Goal: Communication & Community: Answer question/provide support

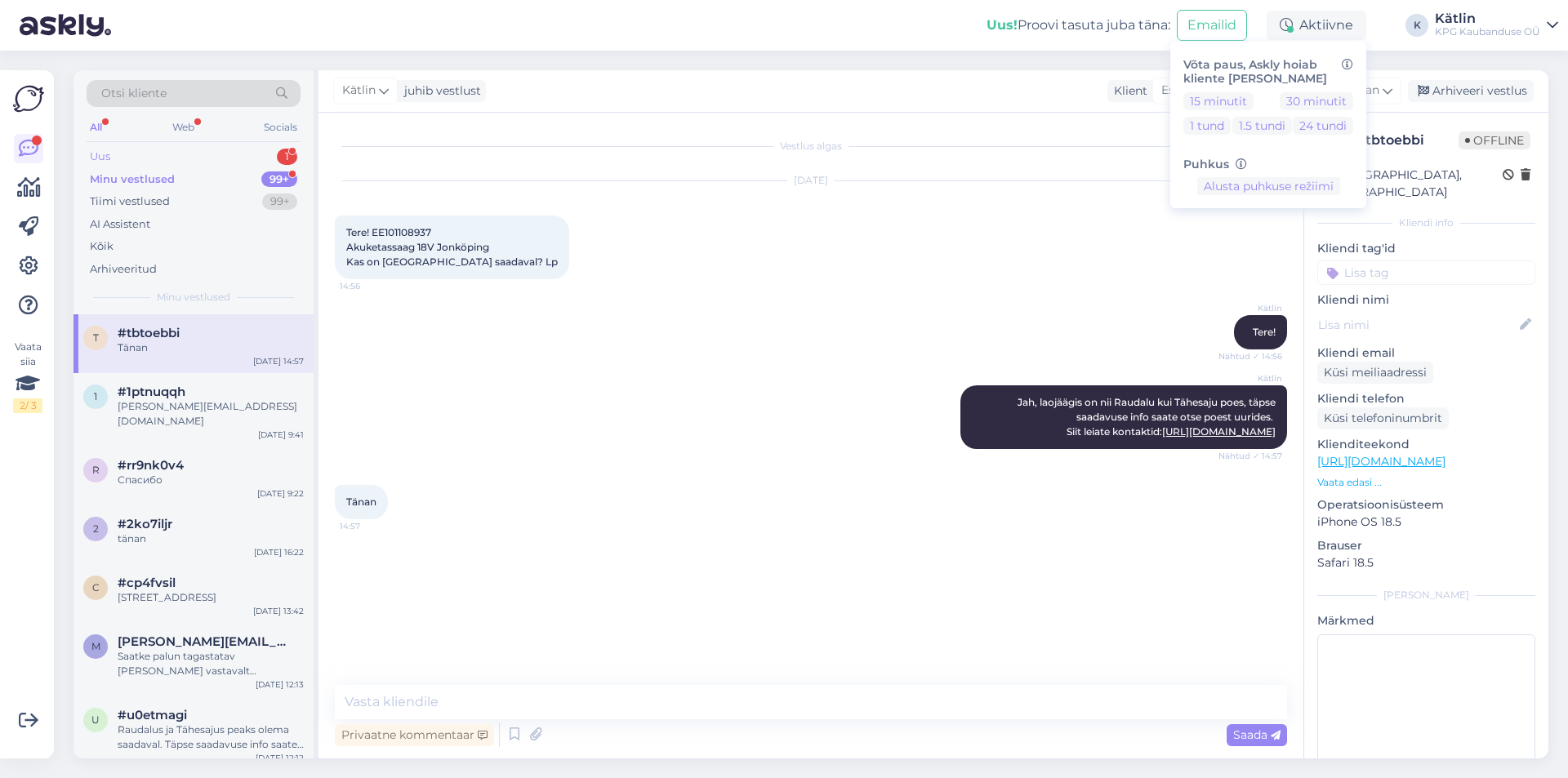
click at [205, 153] on div "Uus 1" at bounding box center [194, 156] width 214 height 23
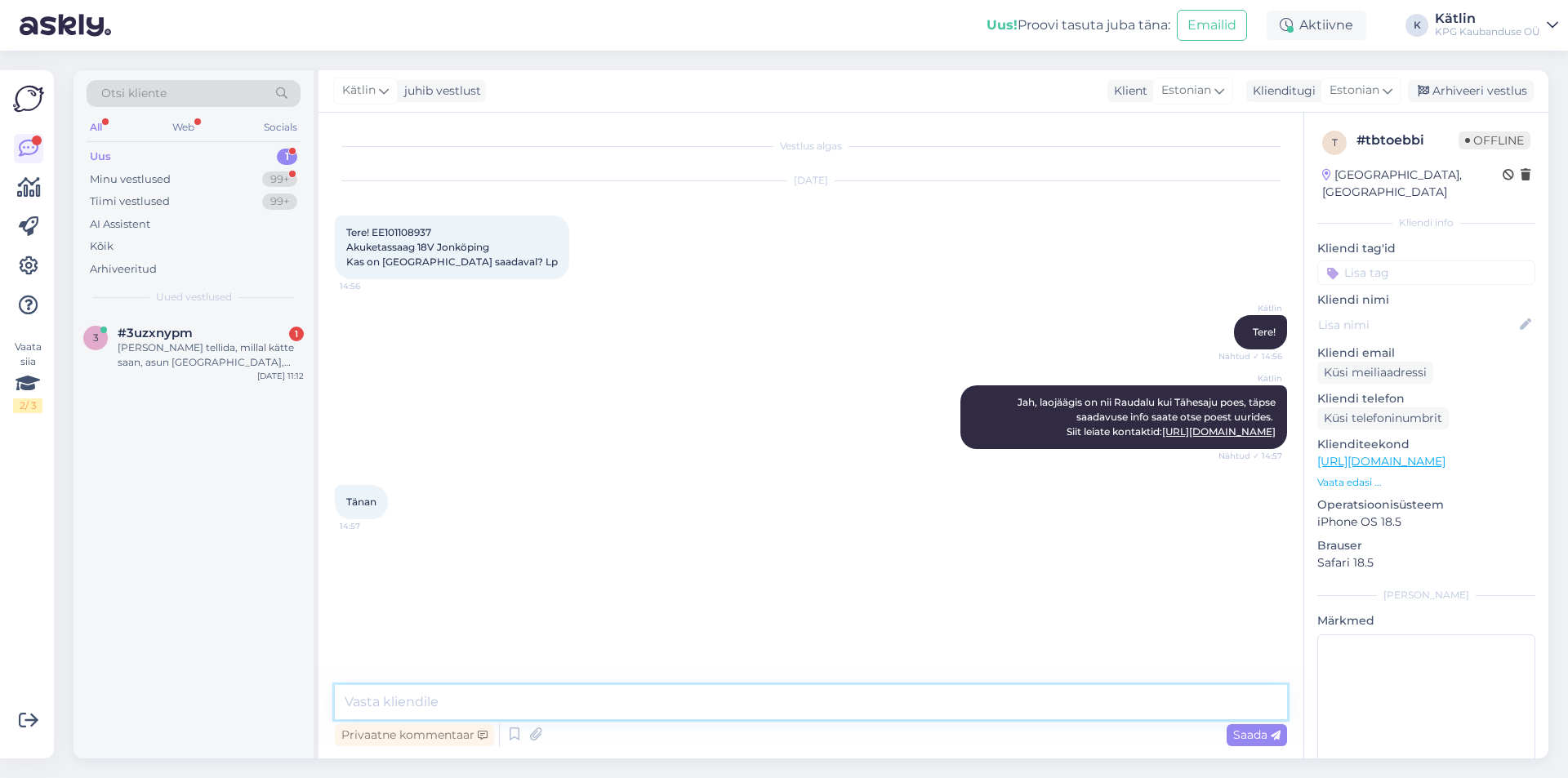
click at [467, 698] on textarea at bounding box center [811, 702] width 952 height 35
click at [219, 380] on div "3 #3uzxnypm 1 [PERSON_NAME] tellida, millal kätte saan, asun [GEOGRAPHIC_DATA],…" at bounding box center [193, 351] width 240 height 73
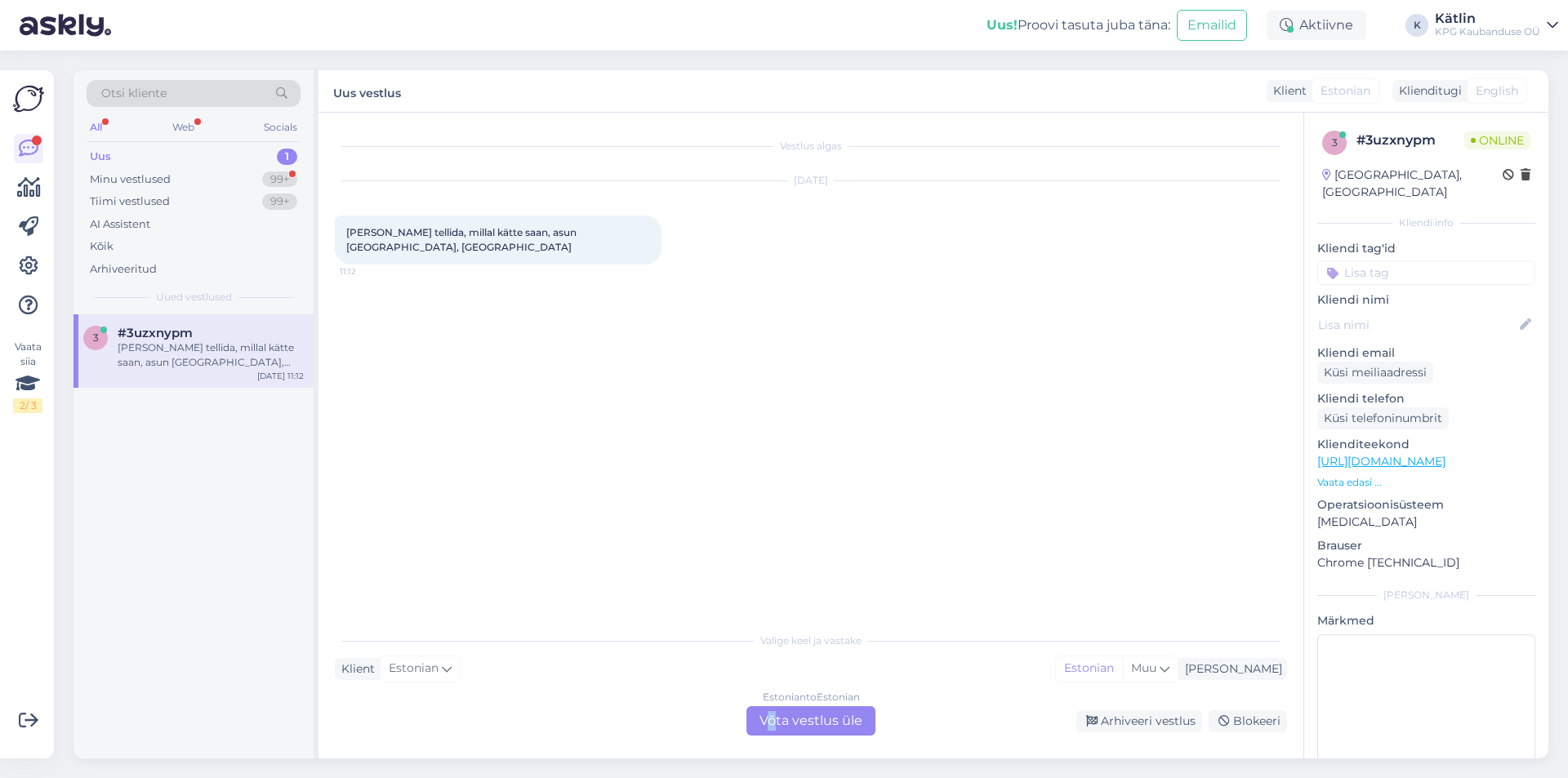
click at [773, 716] on div "Estonian to Estonian Võta vestlus üle" at bounding box center [811, 722] width 130 height 30
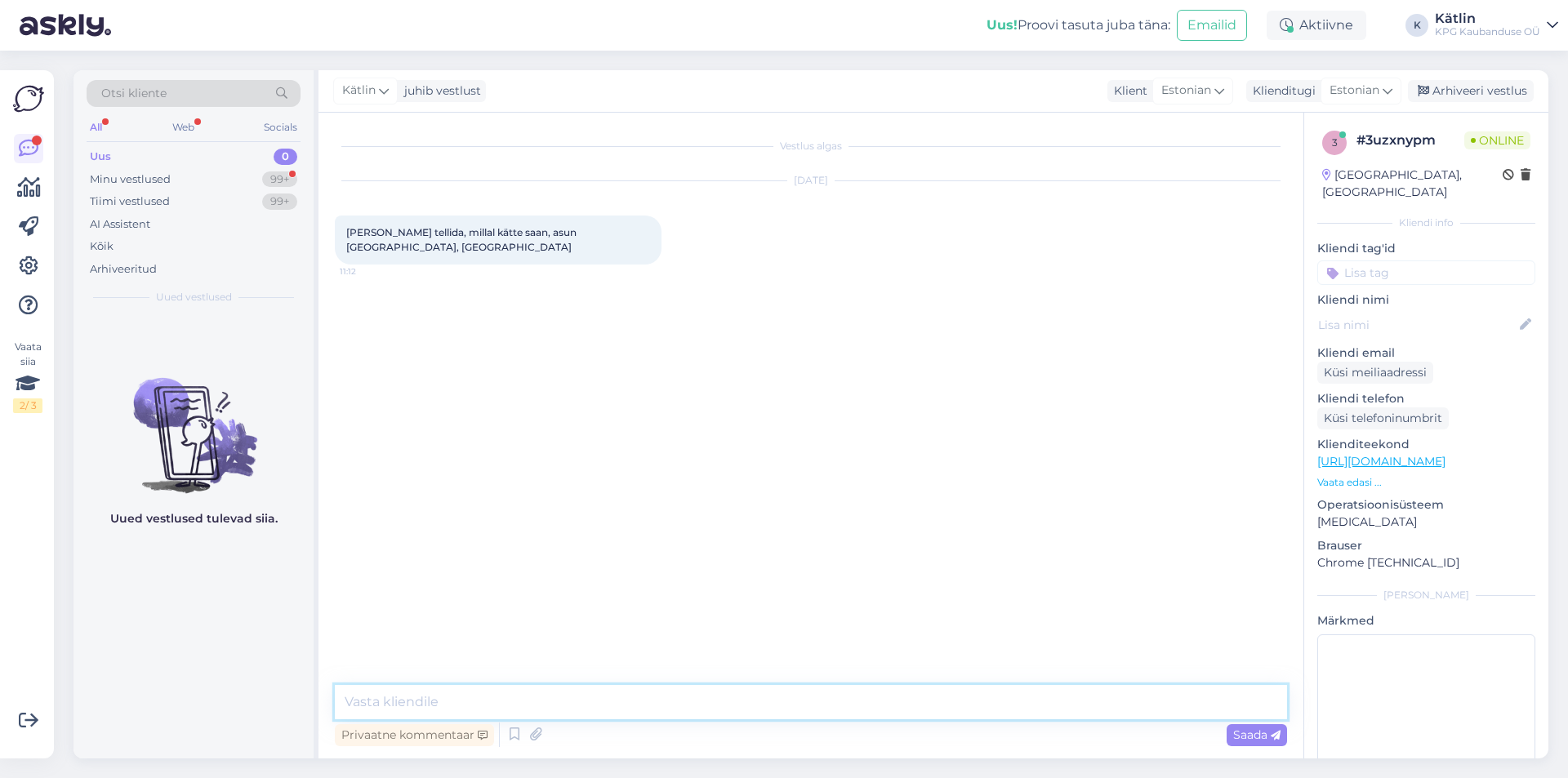
click at [683, 696] on textarea at bounding box center [811, 702] width 952 height 35
type textarea "Tere! Kättesaamine kas homme või ülehomme."
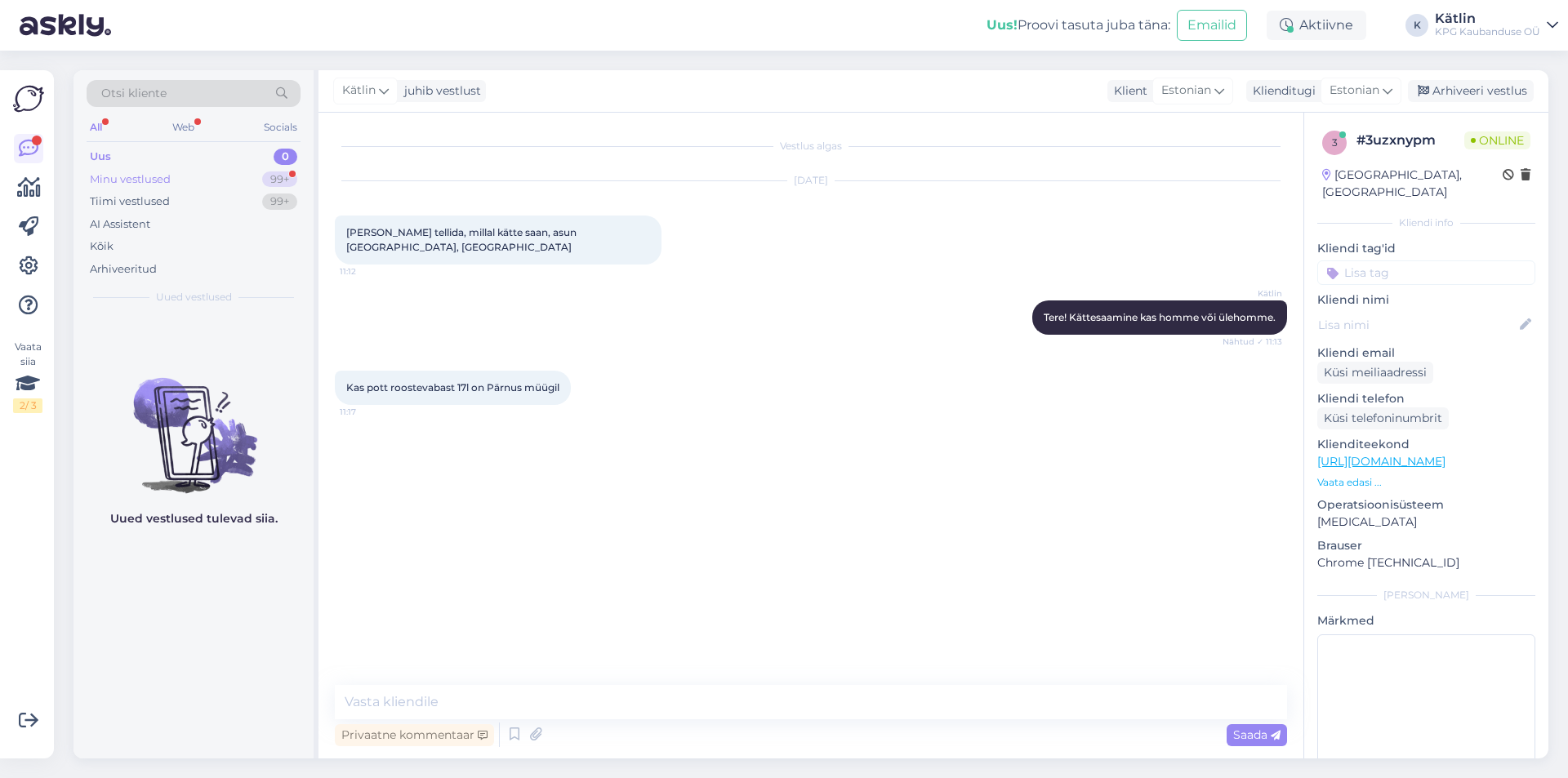
click at [167, 184] on div "Minu vestlused" at bounding box center [131, 179] width 81 height 17
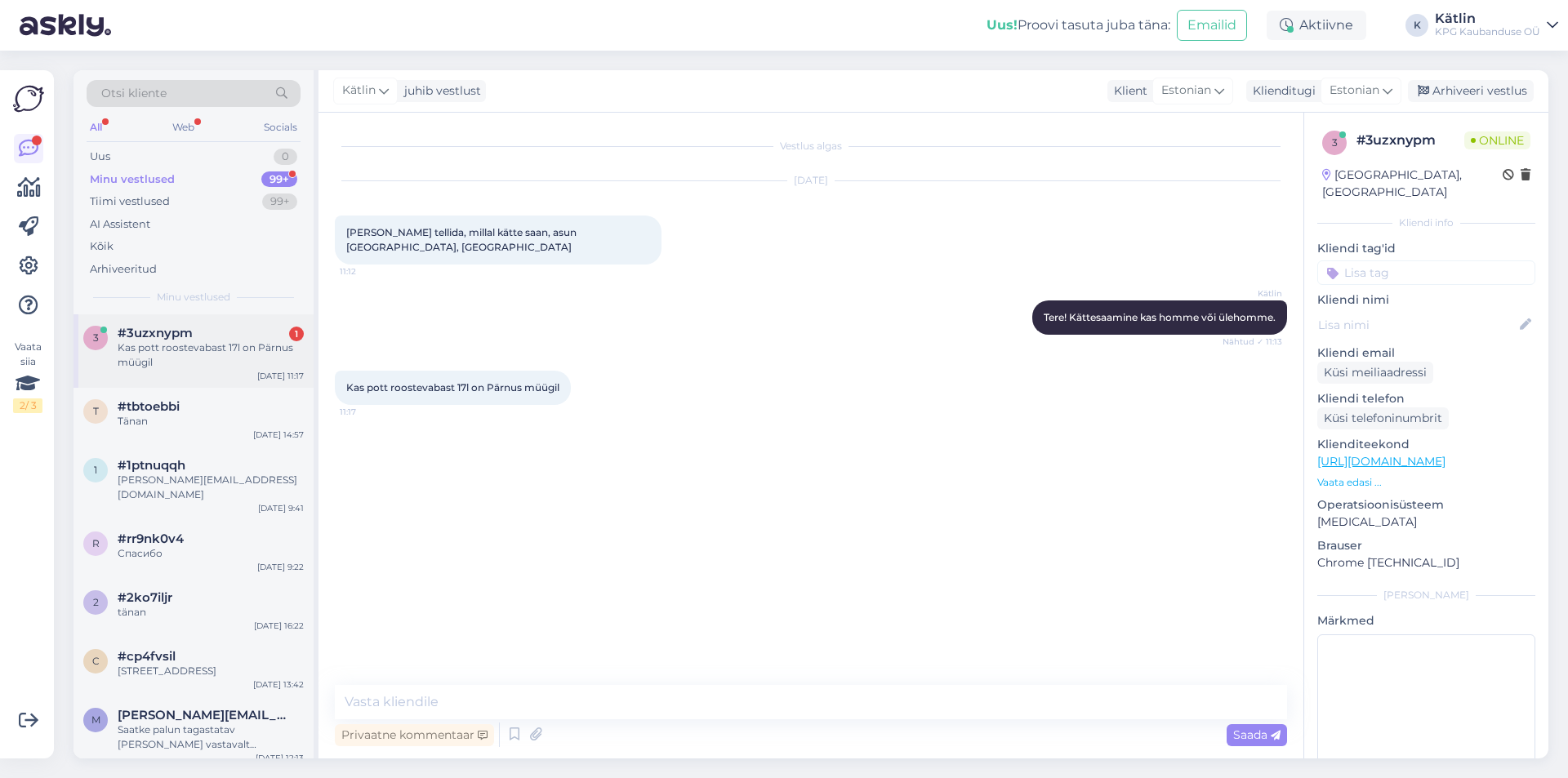
click at [233, 316] on div "3 #3uzxnypm 1 Kas pott roostevabast 17l on [GEOGRAPHIC_DATA] müügil [DATE] 11:17" at bounding box center [193, 351] width 240 height 73
click at [481, 468] on div "Vestlus algas [DATE] [PERSON_NAME] tellida, millal kätte saan, asun [GEOGRAPHIC…" at bounding box center [819, 400] width 967 height 542
click at [600, 680] on div "Vestlus algas [DATE] [PERSON_NAME] tellida, millal kätte saan, asun [GEOGRAPHIC…" at bounding box center [811, 435] width 985 height 646
click at [596, 700] on textarea at bounding box center [811, 702] width 952 height 35
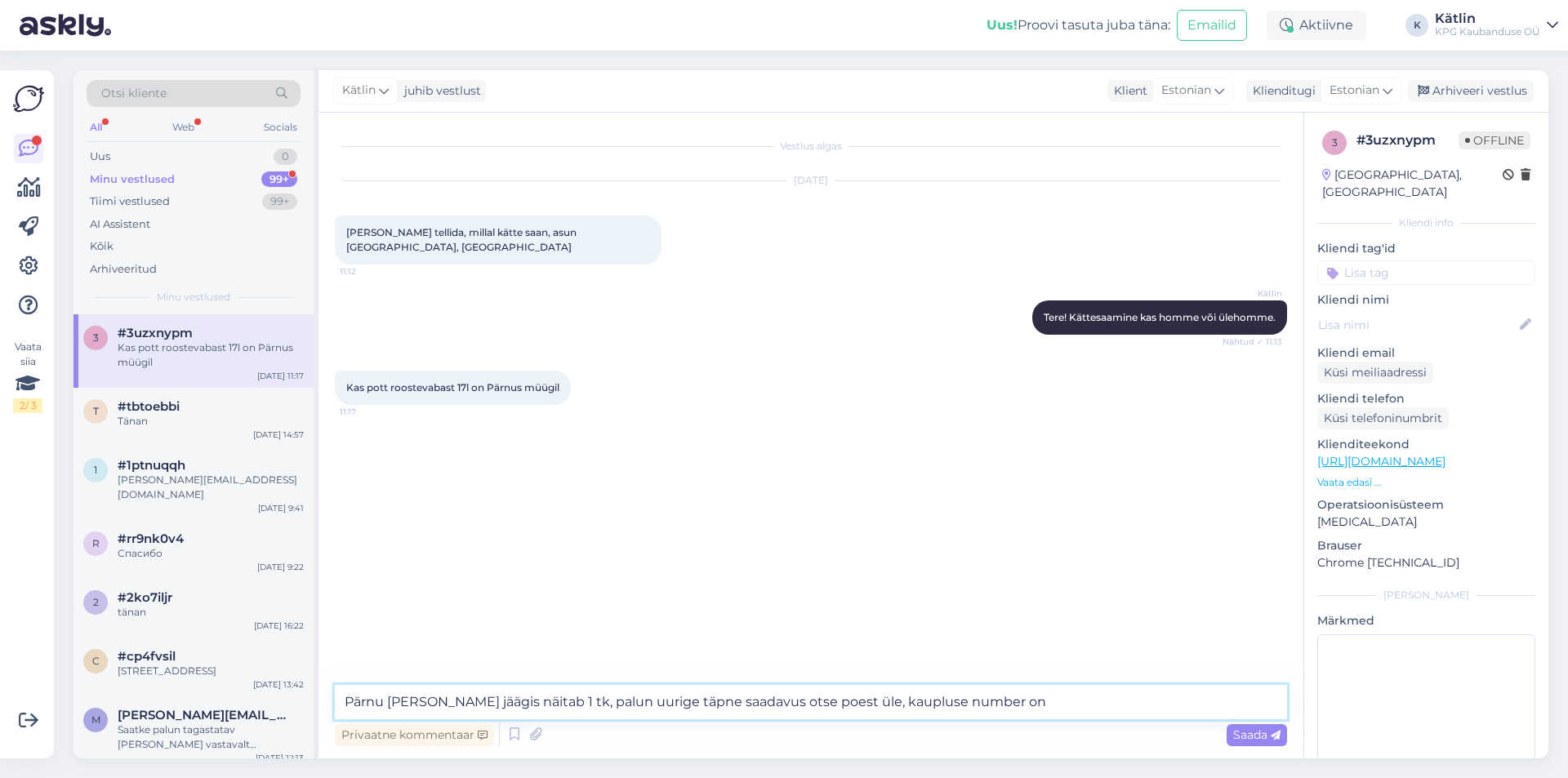
paste textarea "5552 0035"
type textarea "Pärnu [PERSON_NAME] jäägis näitab 1 tk, palun uurige täpne saadavus otse poest …"
